Goal: Task Accomplishment & Management: Use online tool/utility

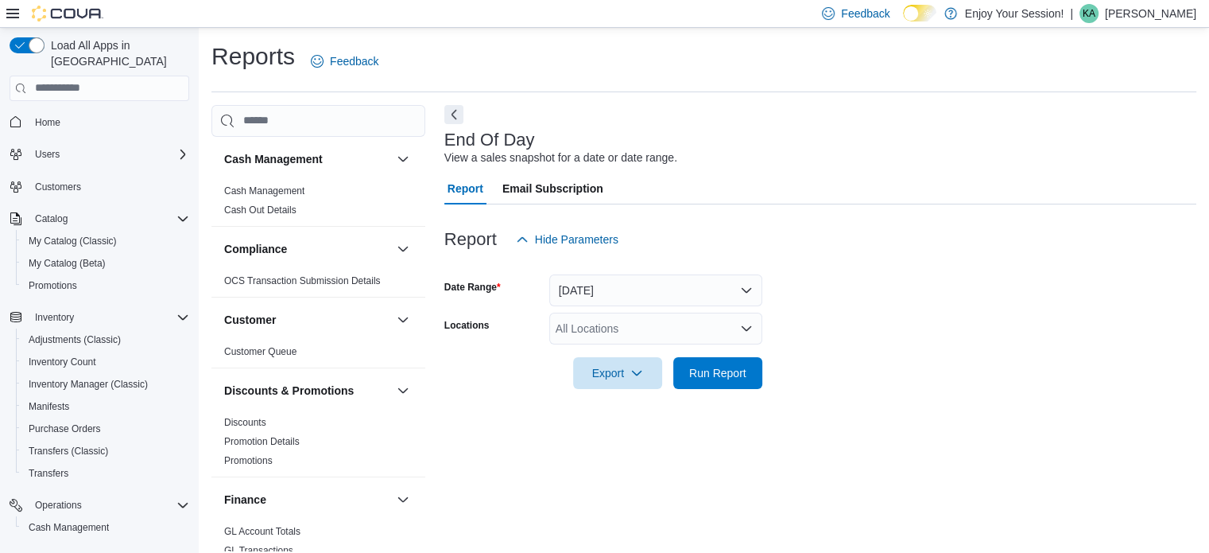
scroll to position [10, 0]
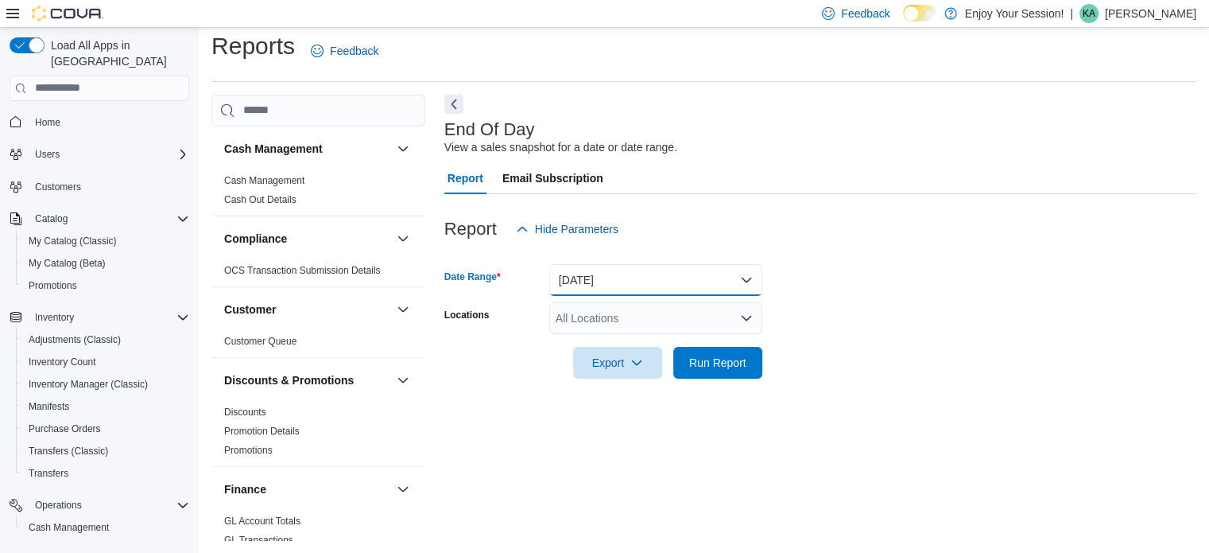
click at [587, 277] on button "[DATE]" at bounding box center [655, 280] width 213 height 32
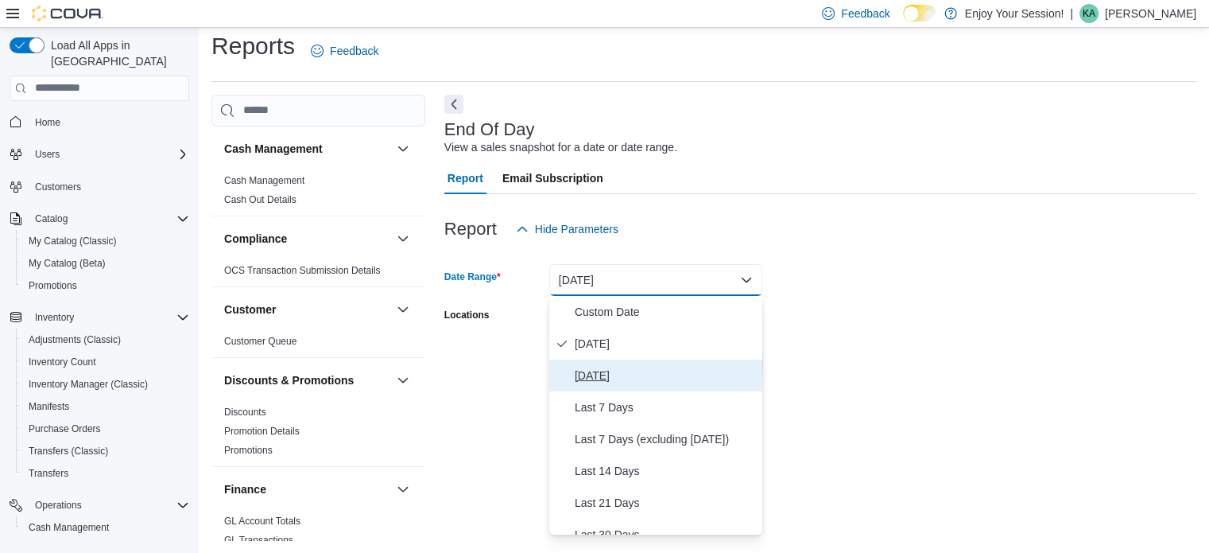
click at [605, 372] on span "[DATE]" at bounding box center [665, 375] width 181 height 19
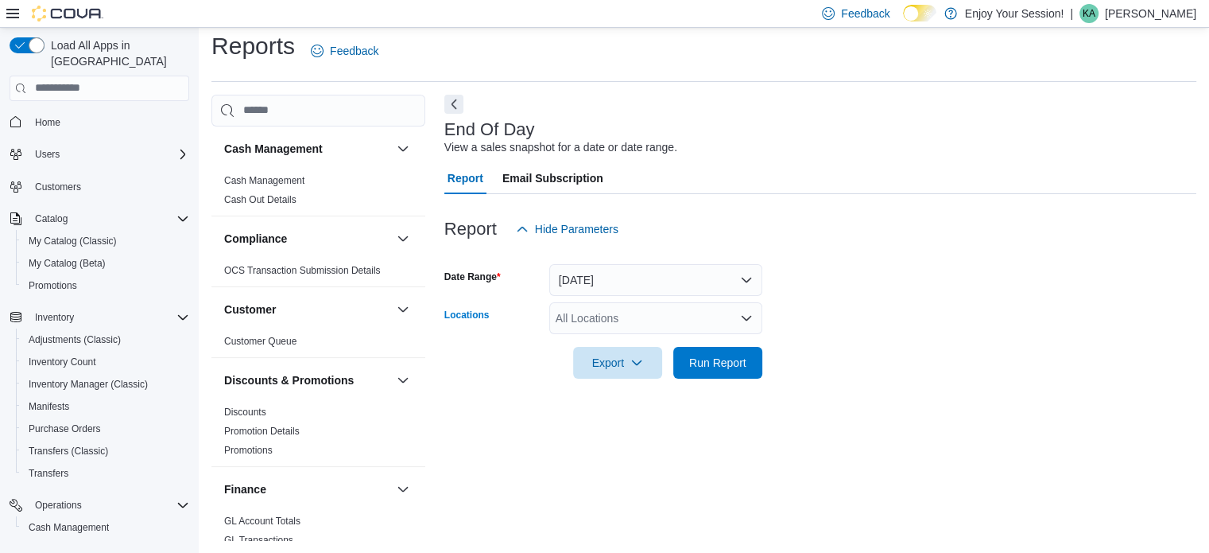
click at [668, 311] on div "All Locations" at bounding box center [655, 318] width 213 height 32
type input "***"
click at [626, 339] on div "Welland" at bounding box center [656, 345] width 194 height 16
click at [914, 301] on form "Date Range [DATE] Locations Welland Export Run Report" at bounding box center [820, 312] width 752 height 134
click at [739, 368] on span "Run Report" at bounding box center [717, 362] width 57 height 16
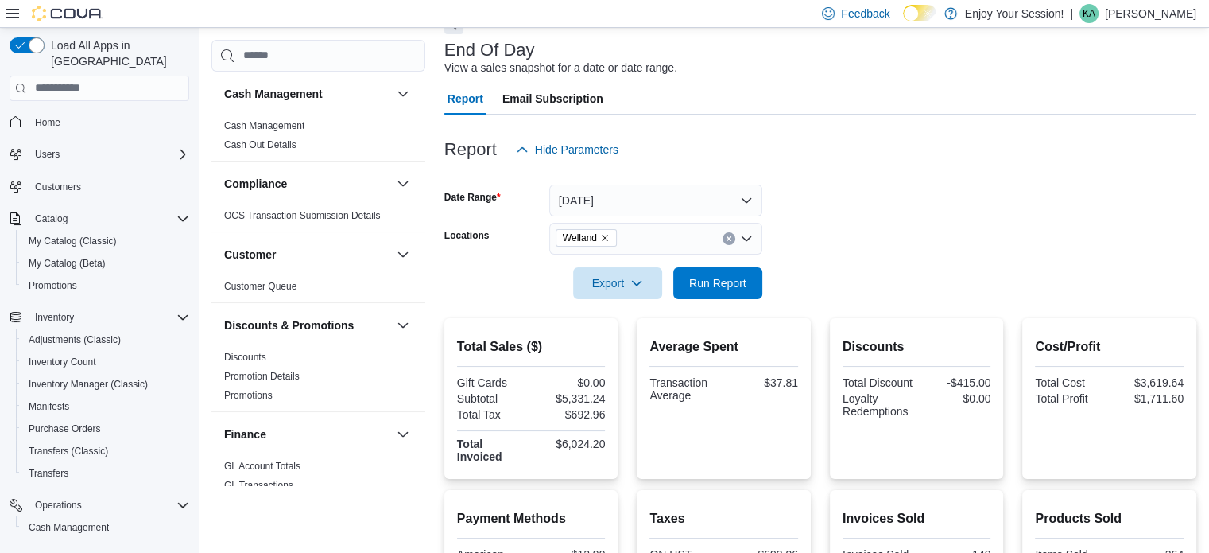
scroll to position [169, 0]
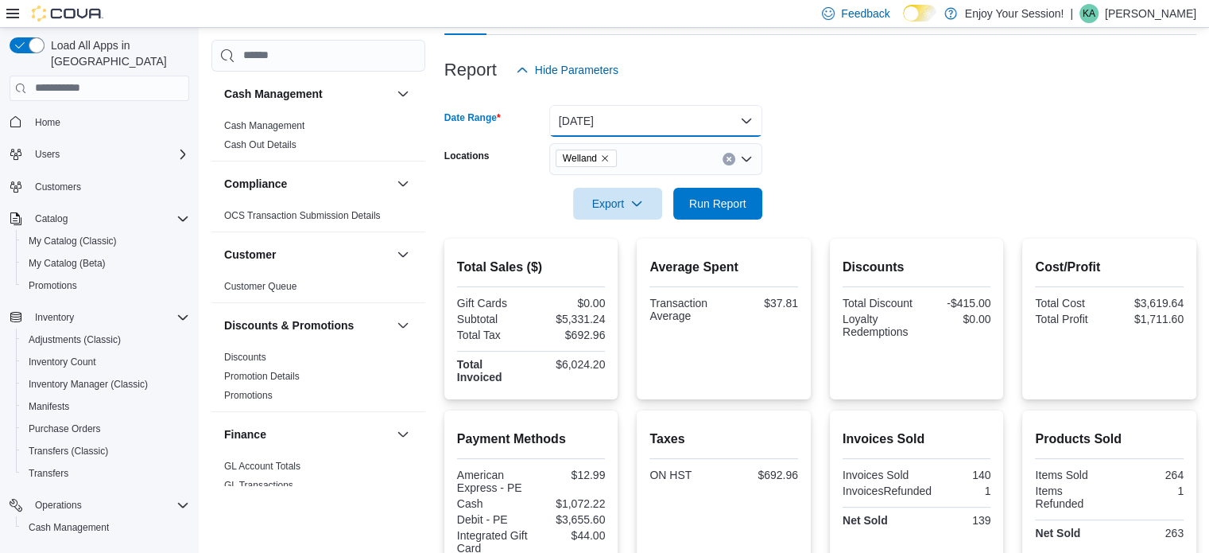
click at [610, 115] on button "[DATE]" at bounding box center [655, 121] width 213 height 32
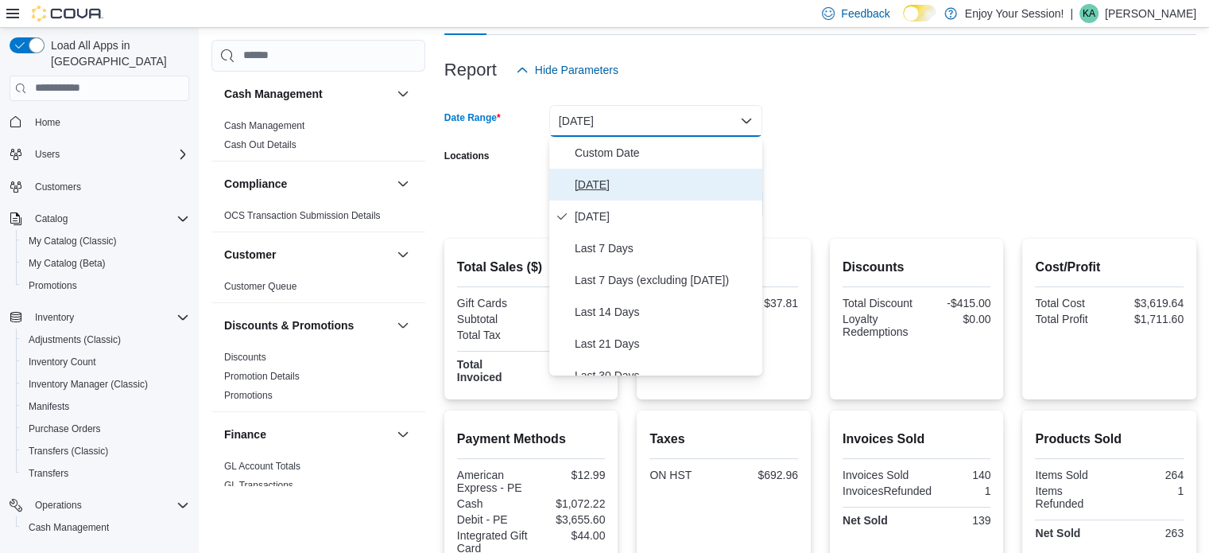
click at [603, 173] on button "[DATE]" at bounding box center [655, 185] width 213 height 32
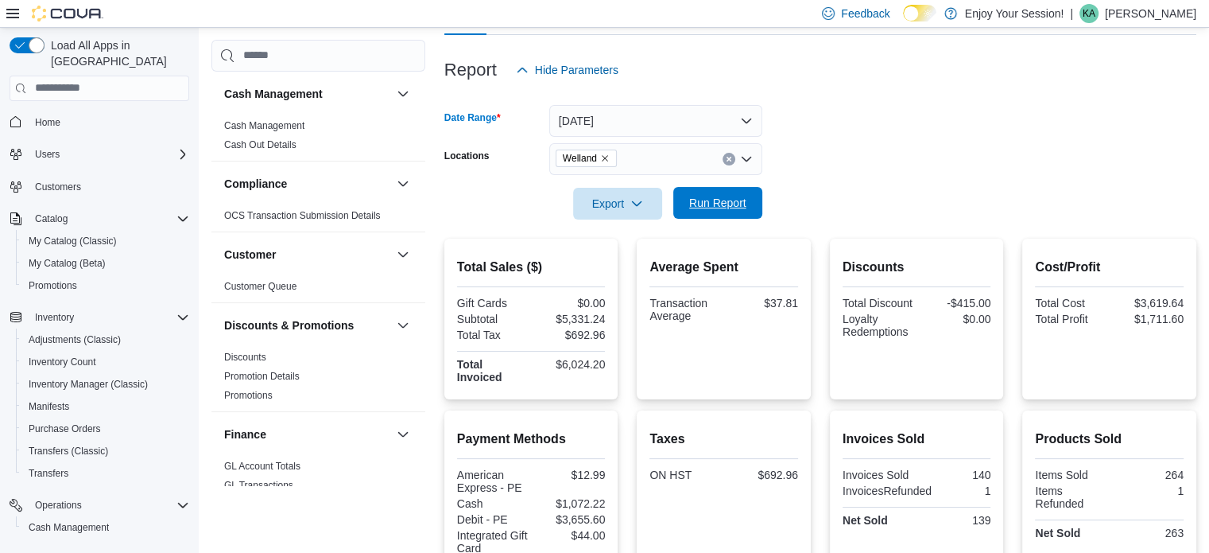
click at [729, 203] on span "Run Report" at bounding box center [717, 203] width 57 height 16
